Goal: Navigation & Orientation: Find specific page/section

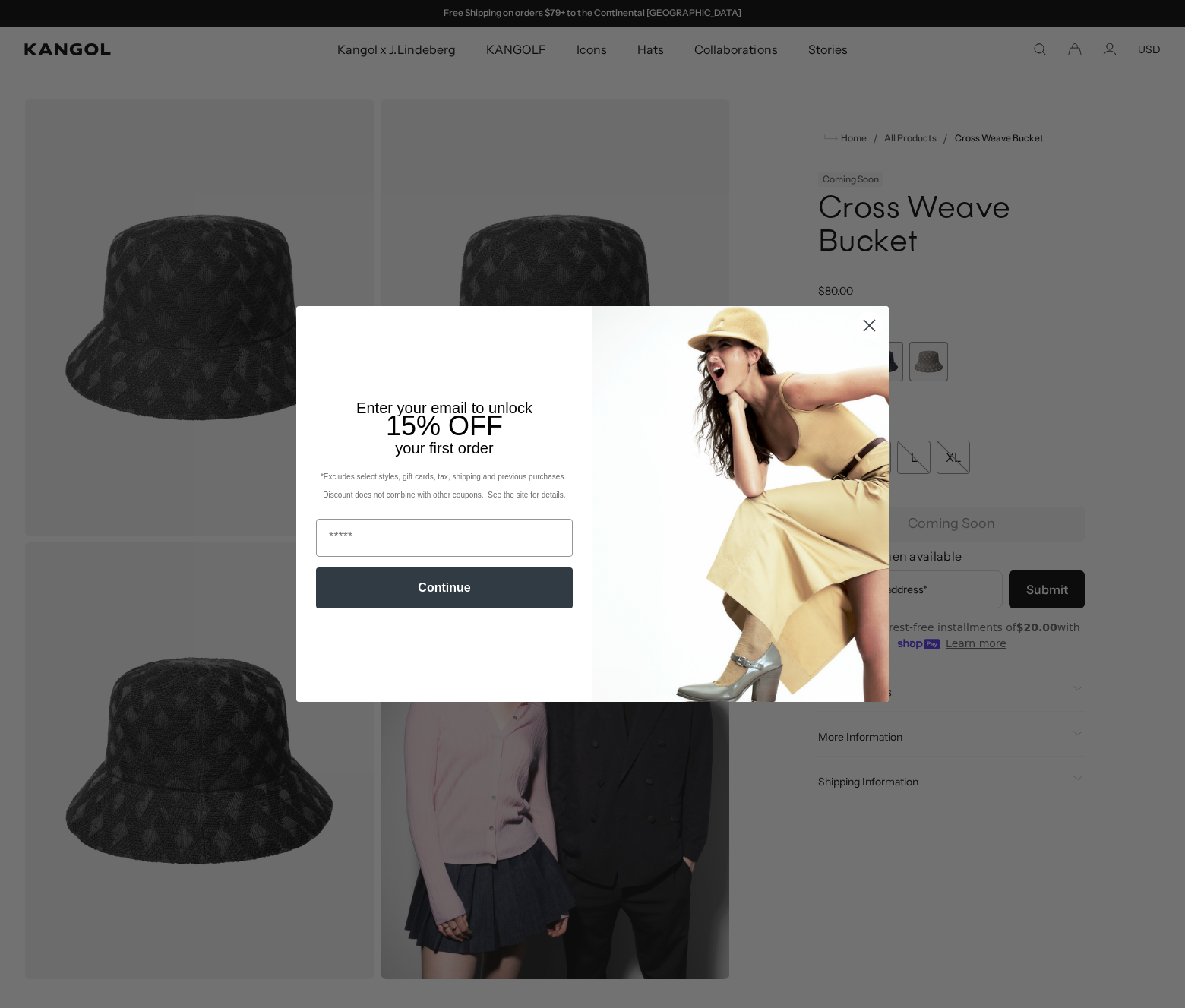
click at [869, 327] on circle "Close dialog" at bounding box center [869, 325] width 25 height 25
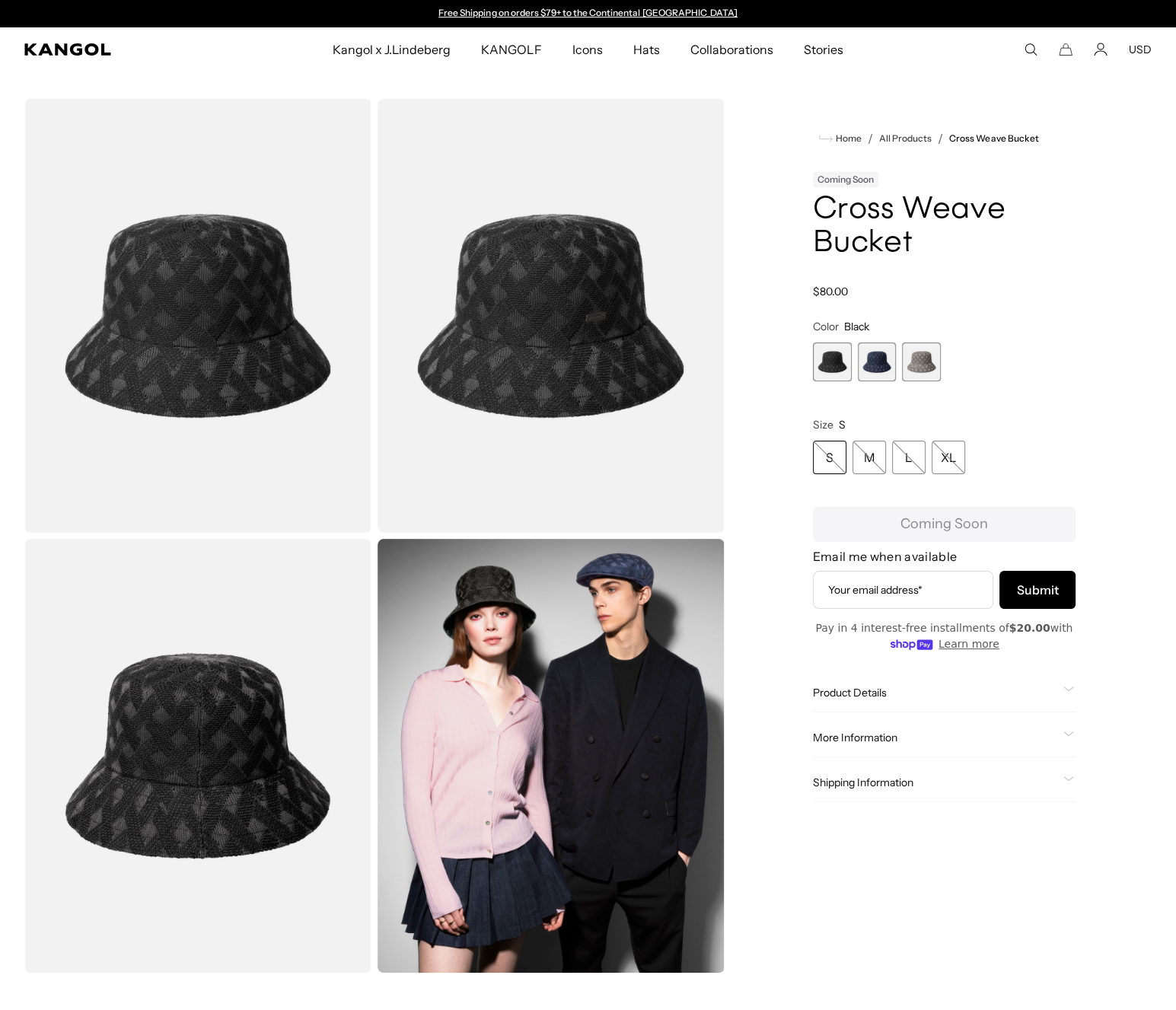
drag, startPoint x: 10, startPoint y: 51, endPoint x: 135, endPoint y: 62, distance: 126.1
click at [90, 54] on comp-header "Kangol x J.Lindeberg Kangol x J.Lindeberg Men's Shop All Headwear Tops Outerwea…" at bounding box center [588, 49] width 1176 height 44
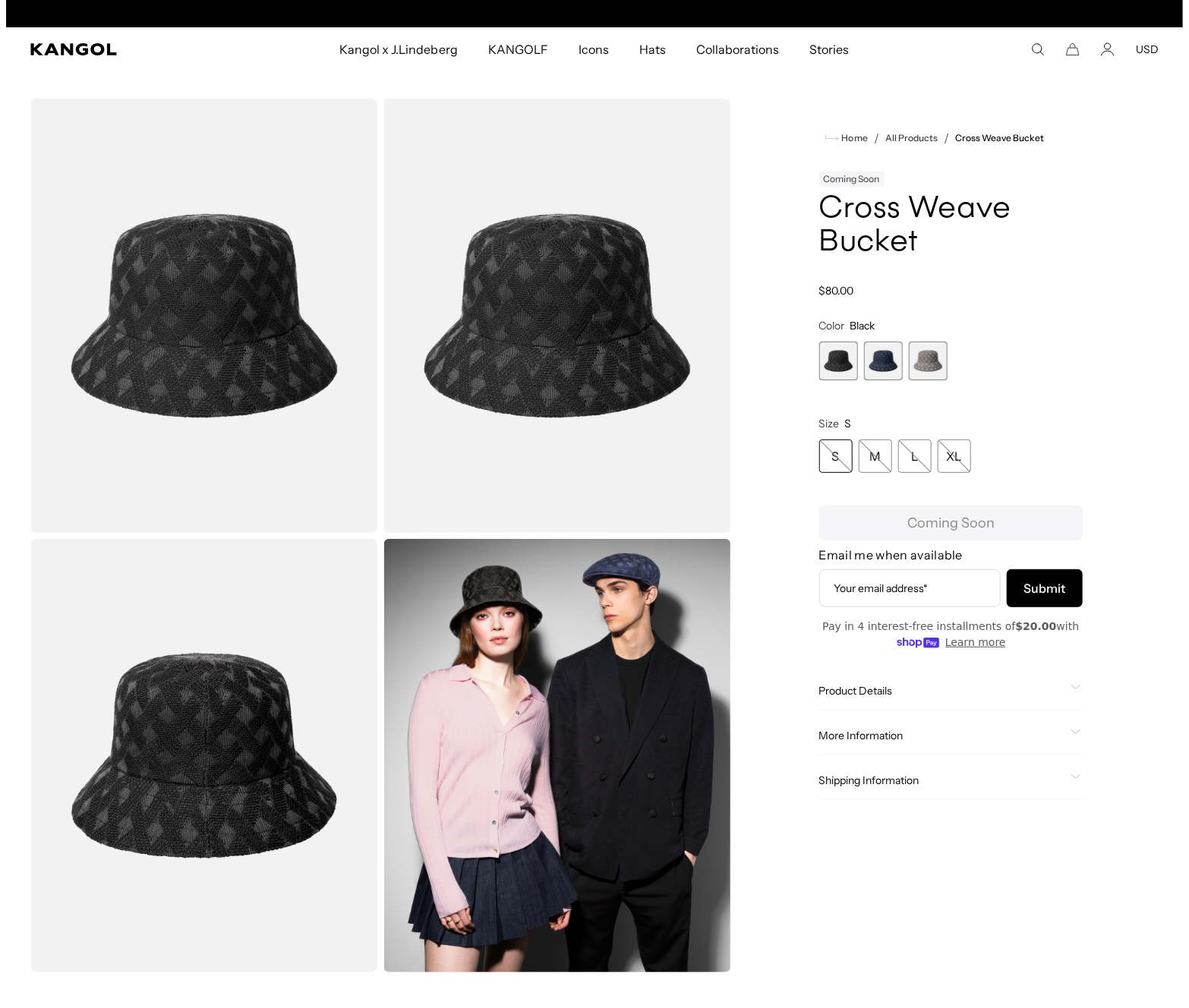
scroll to position [0, 313]
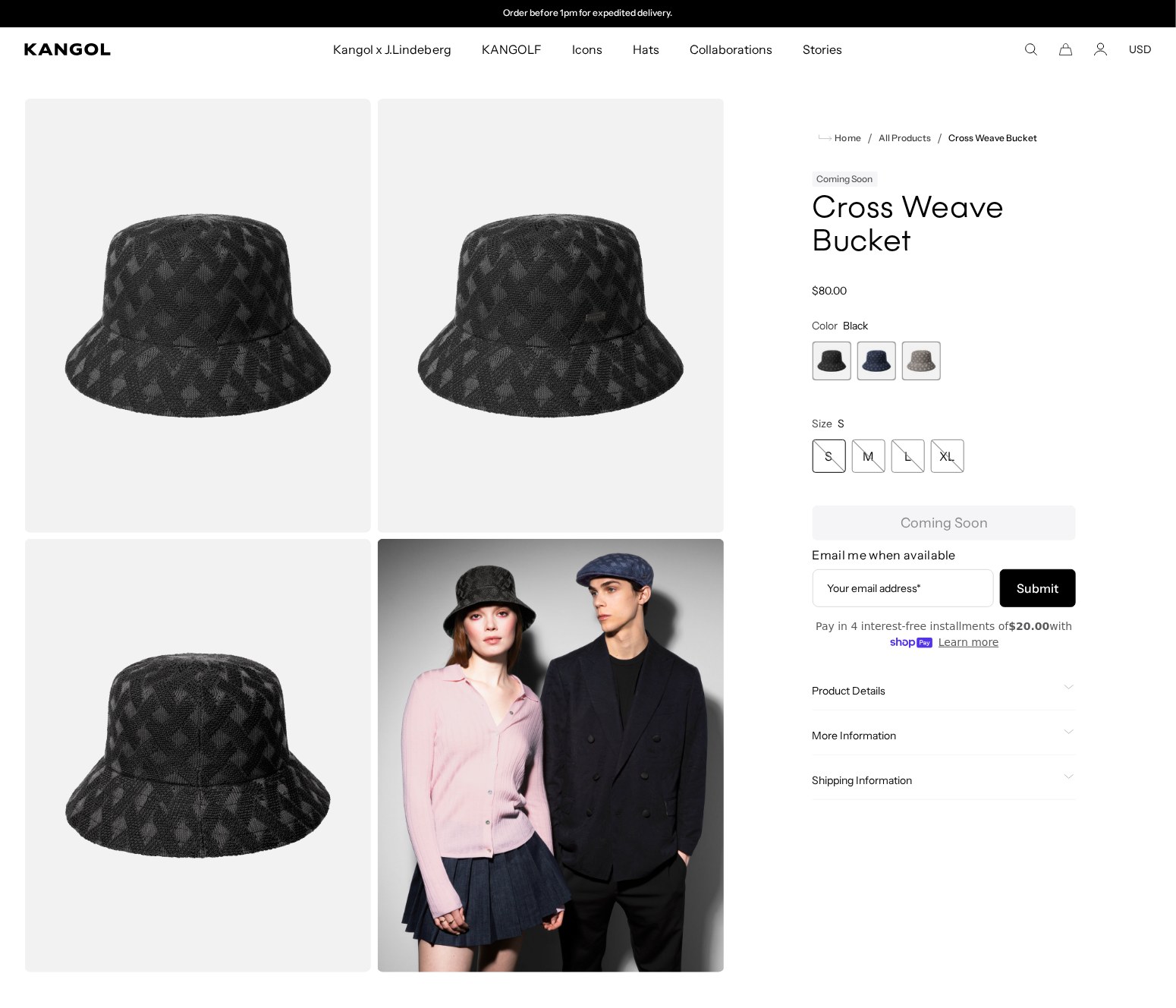
click at [523, 386] on img "Gallery Viewer" at bounding box center [551, 315] width 347 height 434
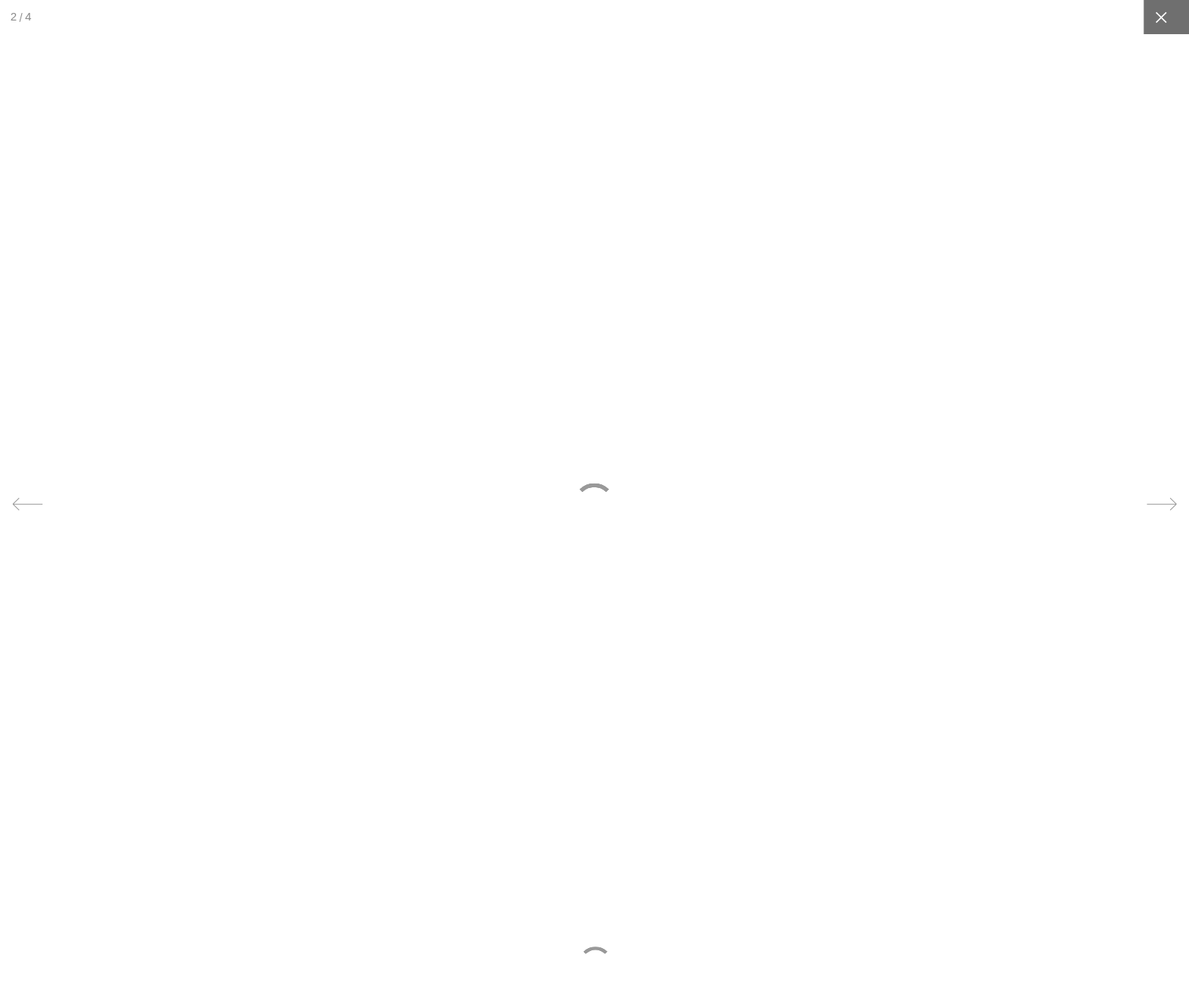
scroll to position [0, 0]
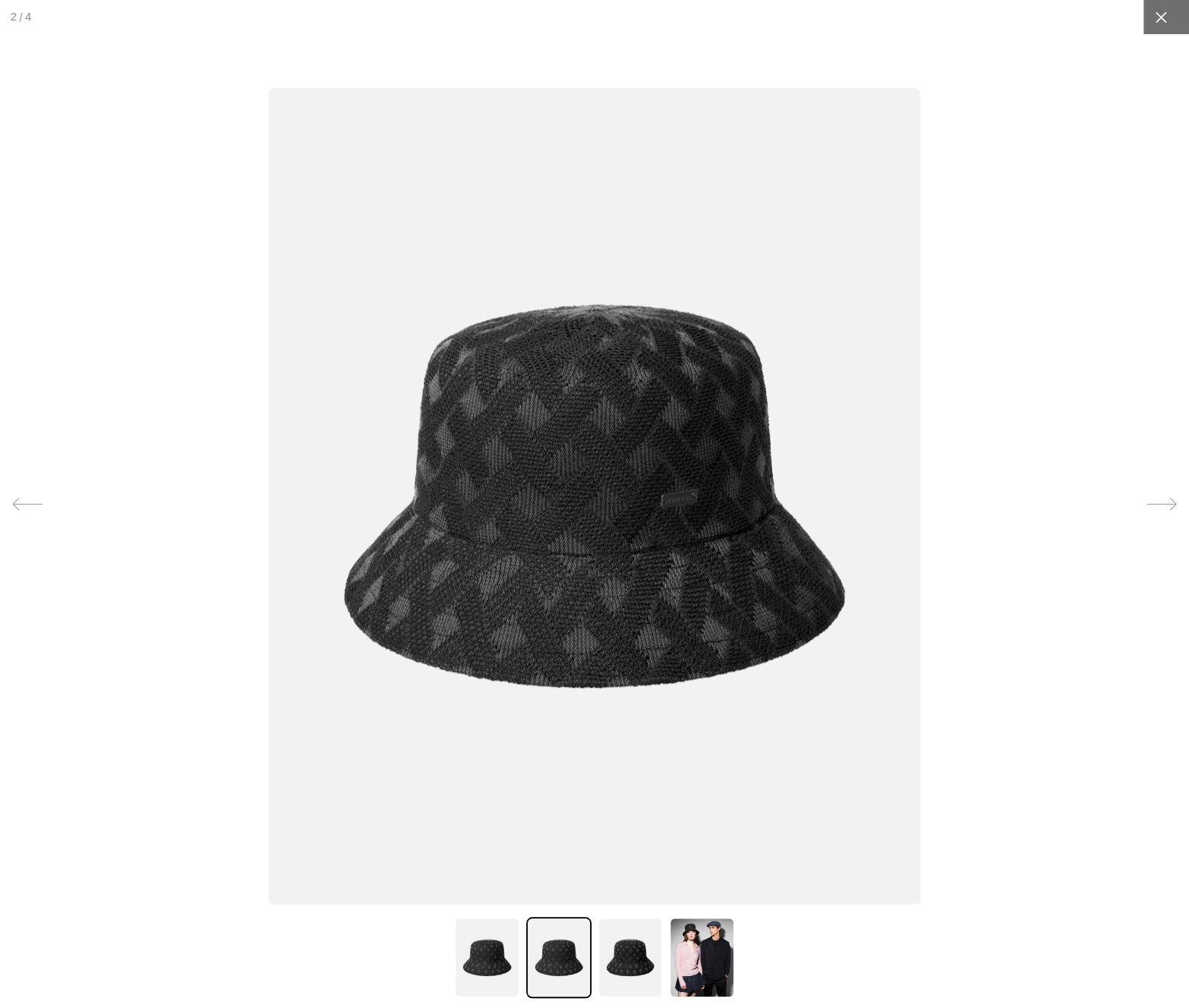
click at [1154, 21] on icon at bounding box center [1160, 17] width 15 height 15
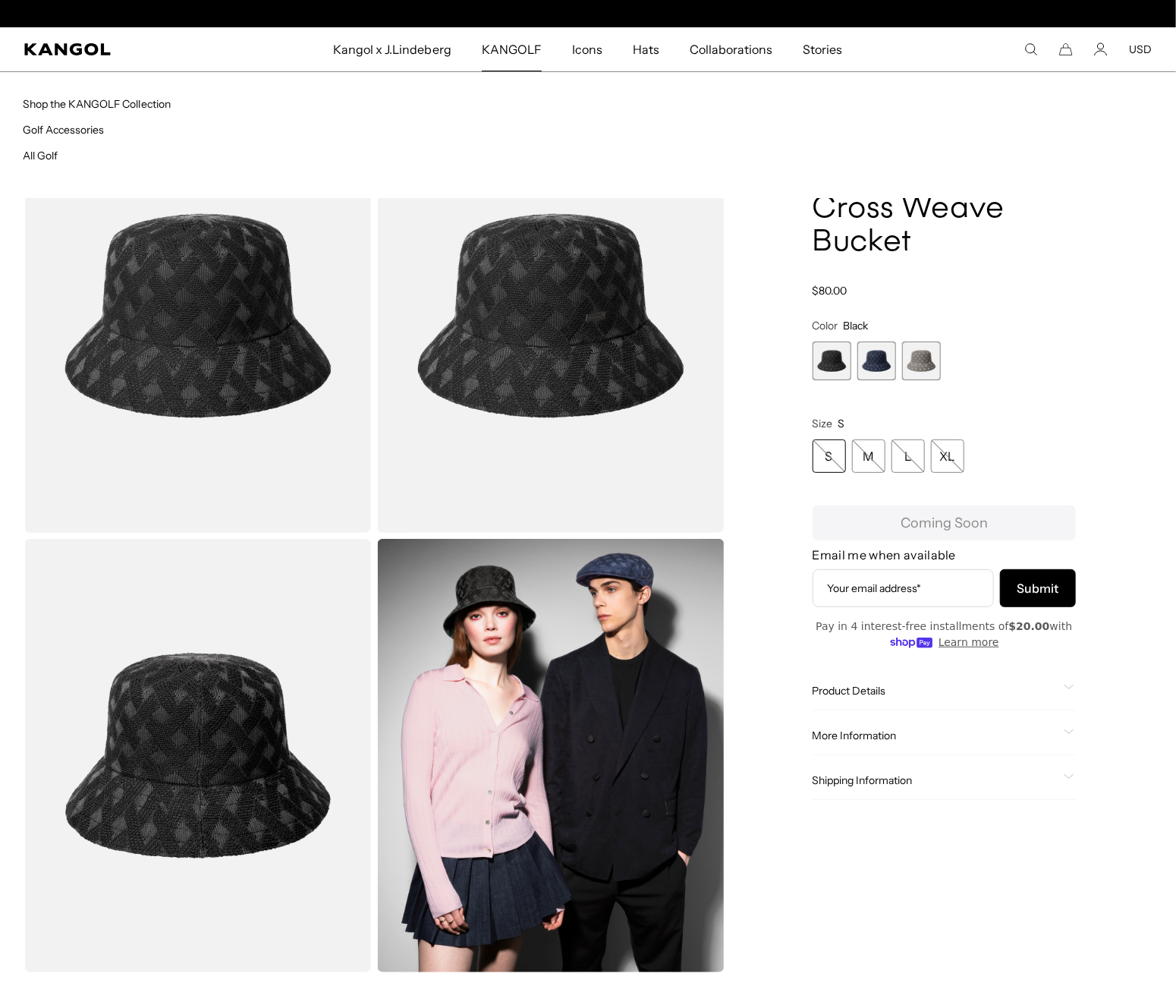
scroll to position [0, 313]
click at [513, 51] on span "KANGOLF" at bounding box center [512, 49] width 60 height 44
